Goal: Information Seeking & Learning: Learn about a topic

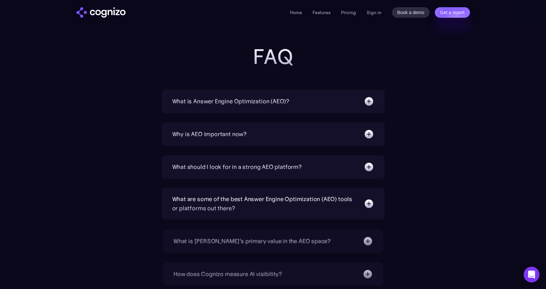
scroll to position [2099, 0]
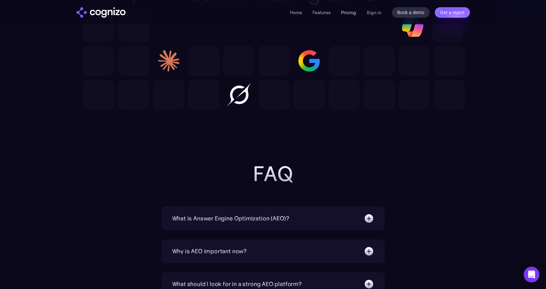
click at [344, 13] on link "Pricing" at bounding box center [348, 13] width 15 height 6
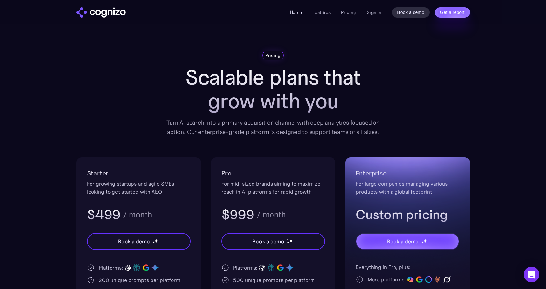
click at [298, 11] on link "Home" at bounding box center [296, 13] width 12 height 6
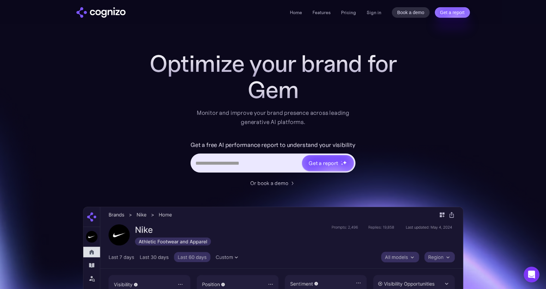
click at [408, 103] on div "Optimize your brand for Gem Monitor and improve your brand presence across lead…" at bounding box center [273, 265] width 380 height 431
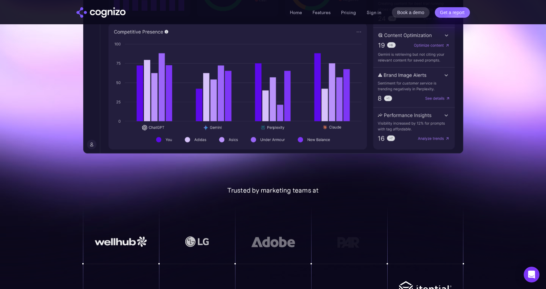
click at [446, 186] on div "Trusted by marketing teams at" at bounding box center [273, 190] width 380 height 8
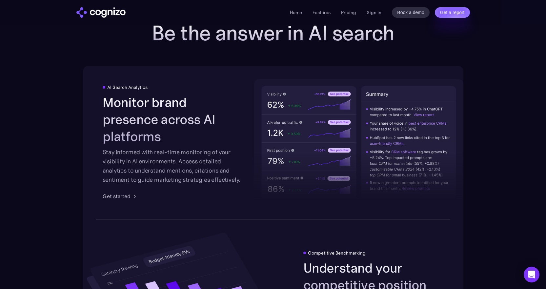
scroll to position [918, 0]
